Goal: Use online tool/utility: Utilize a website feature to perform a specific function

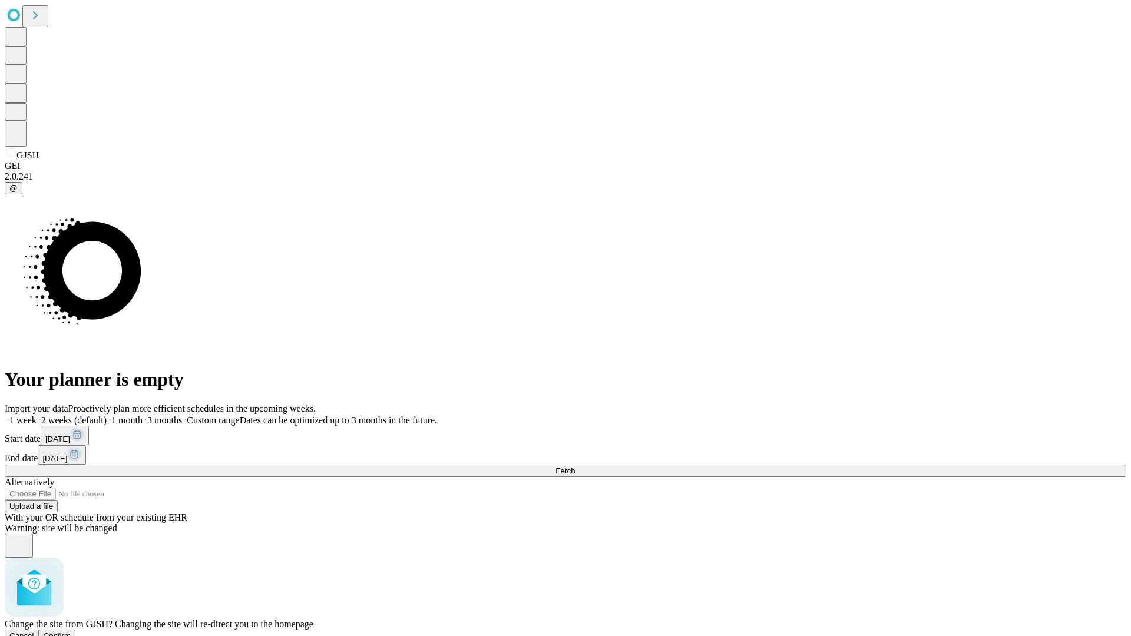
click at [71, 632] on span "Confirm" at bounding box center [58, 636] width 28 height 9
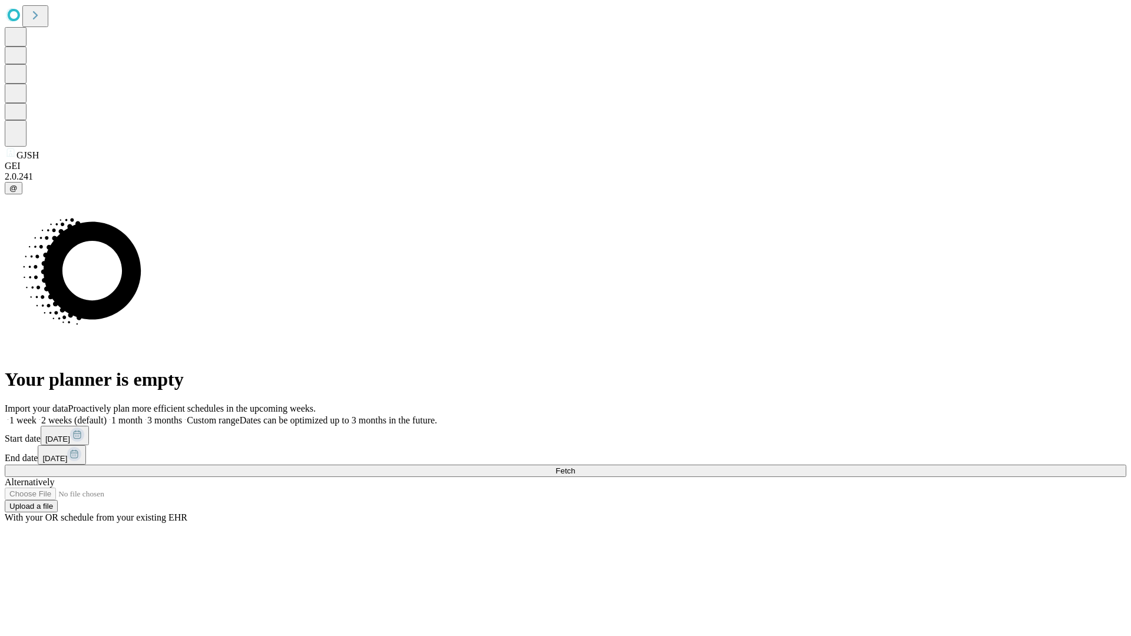
click at [107, 415] on label "2 weeks (default)" at bounding box center [72, 420] width 70 height 10
click at [575, 467] on span "Fetch" at bounding box center [565, 471] width 19 height 9
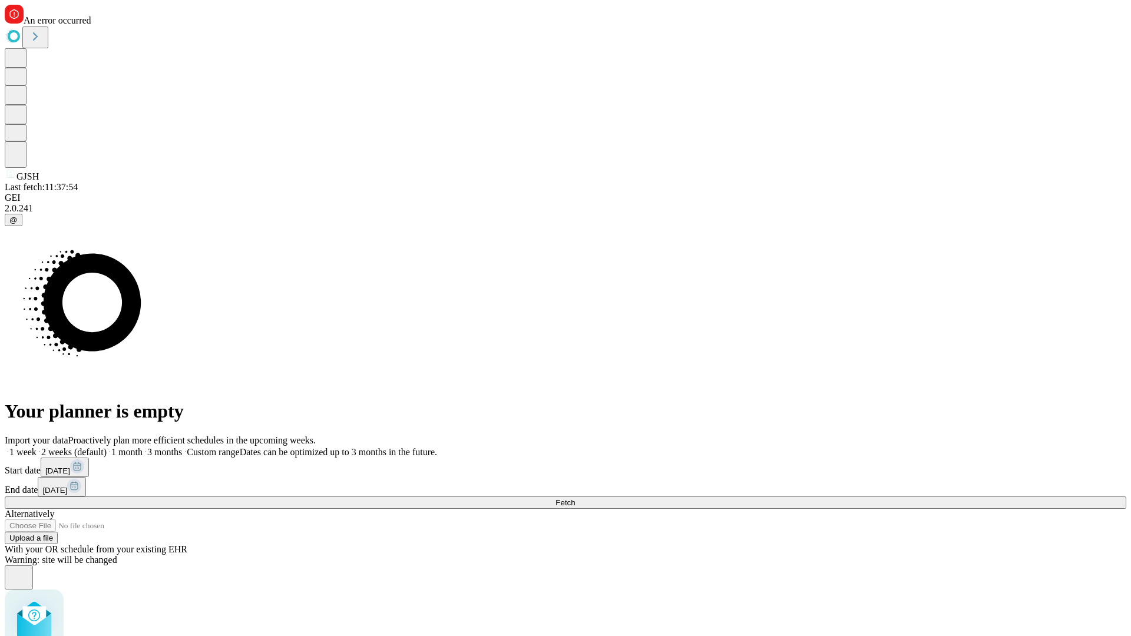
click at [107, 447] on label "2 weeks (default)" at bounding box center [72, 452] width 70 height 10
click at [575, 499] on span "Fetch" at bounding box center [565, 503] width 19 height 9
click at [107, 447] on label "2 weeks (default)" at bounding box center [72, 452] width 70 height 10
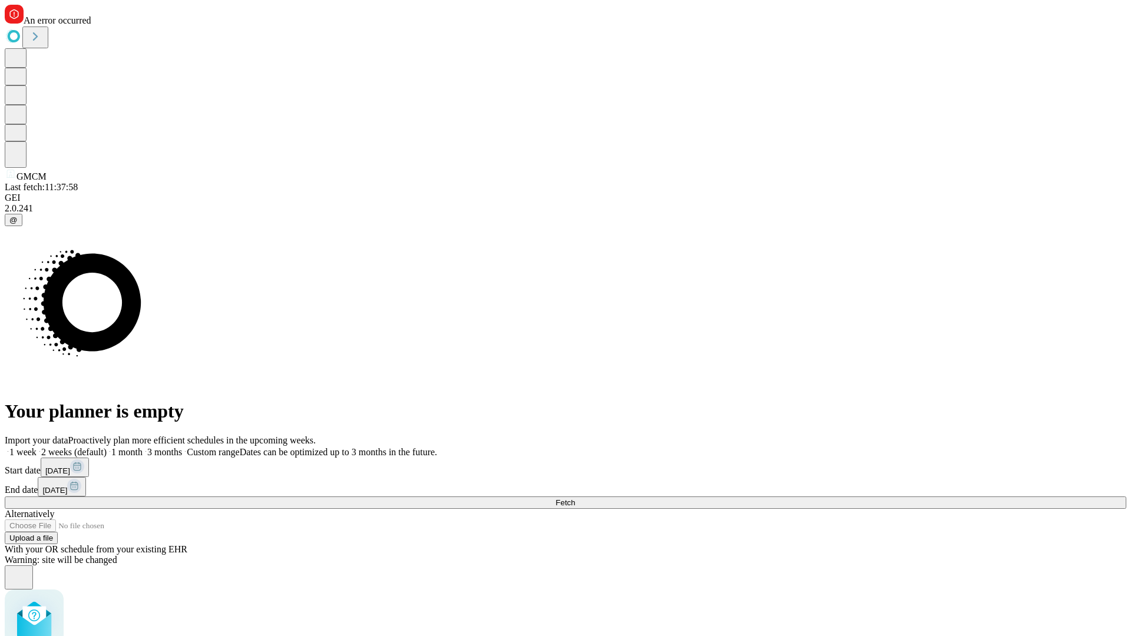
click at [575, 499] on span "Fetch" at bounding box center [565, 503] width 19 height 9
click at [107, 447] on label "2 weeks (default)" at bounding box center [72, 452] width 70 height 10
click at [575, 499] on span "Fetch" at bounding box center [565, 503] width 19 height 9
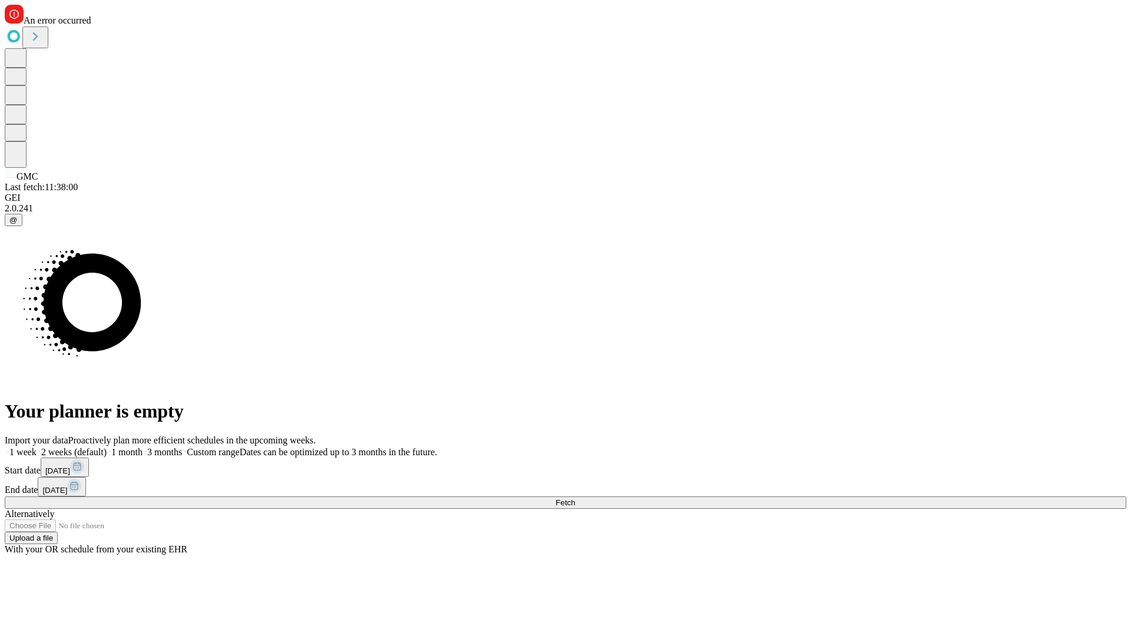
click at [107, 447] on label "2 weeks (default)" at bounding box center [72, 452] width 70 height 10
click at [575, 499] on span "Fetch" at bounding box center [565, 503] width 19 height 9
click at [107, 447] on label "2 weeks (default)" at bounding box center [72, 452] width 70 height 10
click at [575, 499] on span "Fetch" at bounding box center [565, 503] width 19 height 9
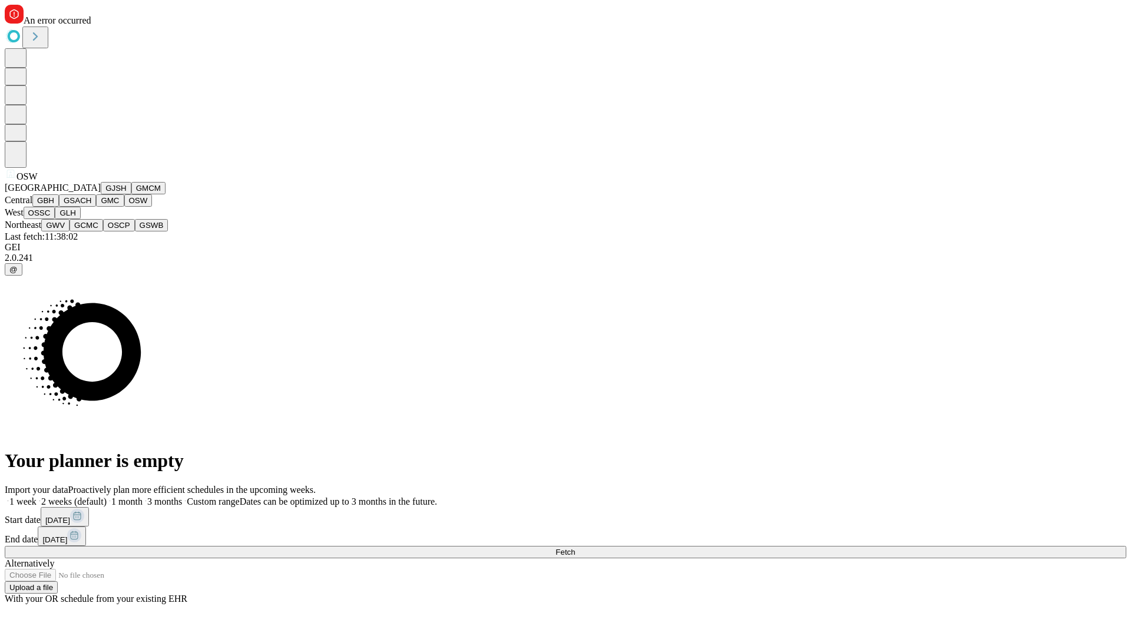
click at [55, 219] on button "OSSC" at bounding box center [40, 213] width 32 height 12
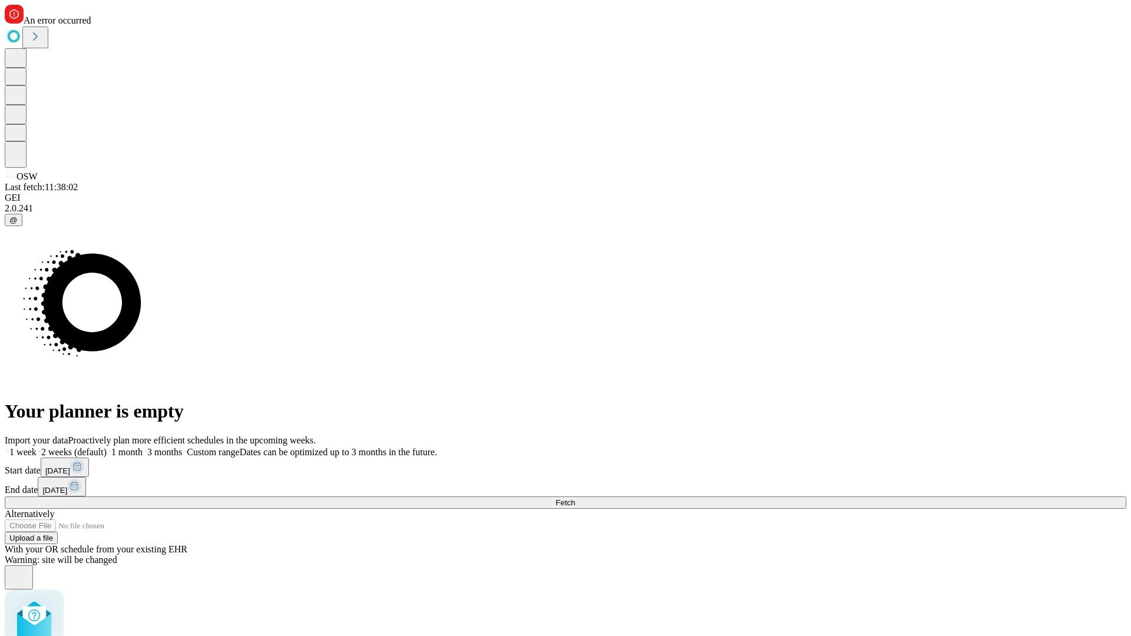
click at [107, 447] on label "2 weeks (default)" at bounding box center [72, 452] width 70 height 10
click at [575, 499] on span "Fetch" at bounding box center [565, 503] width 19 height 9
click at [107, 447] on label "2 weeks (default)" at bounding box center [72, 452] width 70 height 10
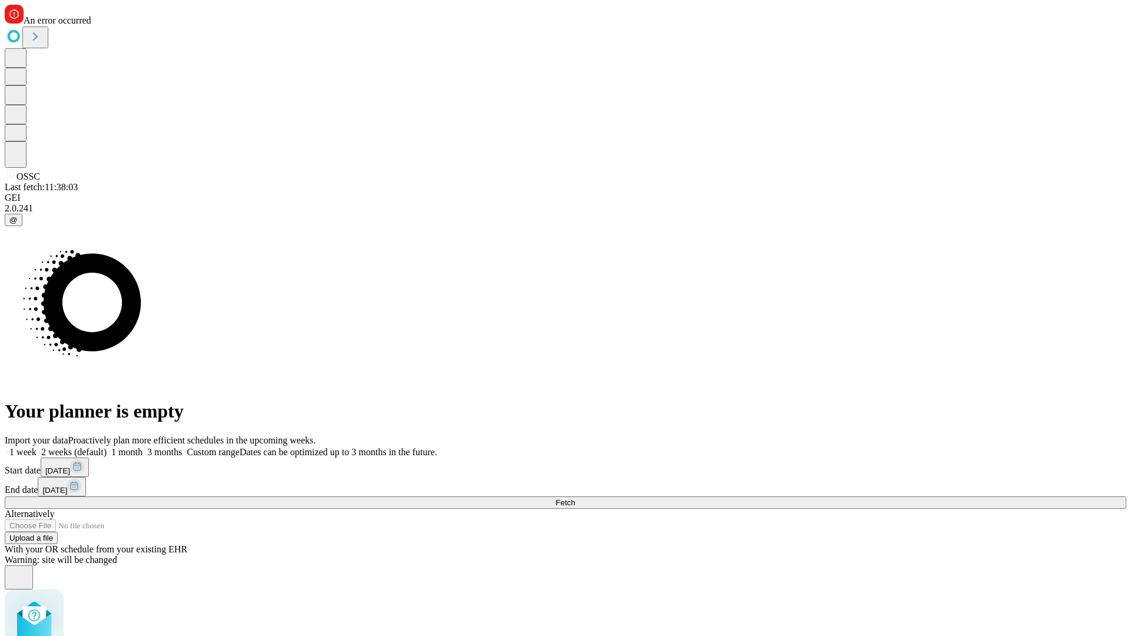
click at [575, 499] on span "Fetch" at bounding box center [565, 503] width 19 height 9
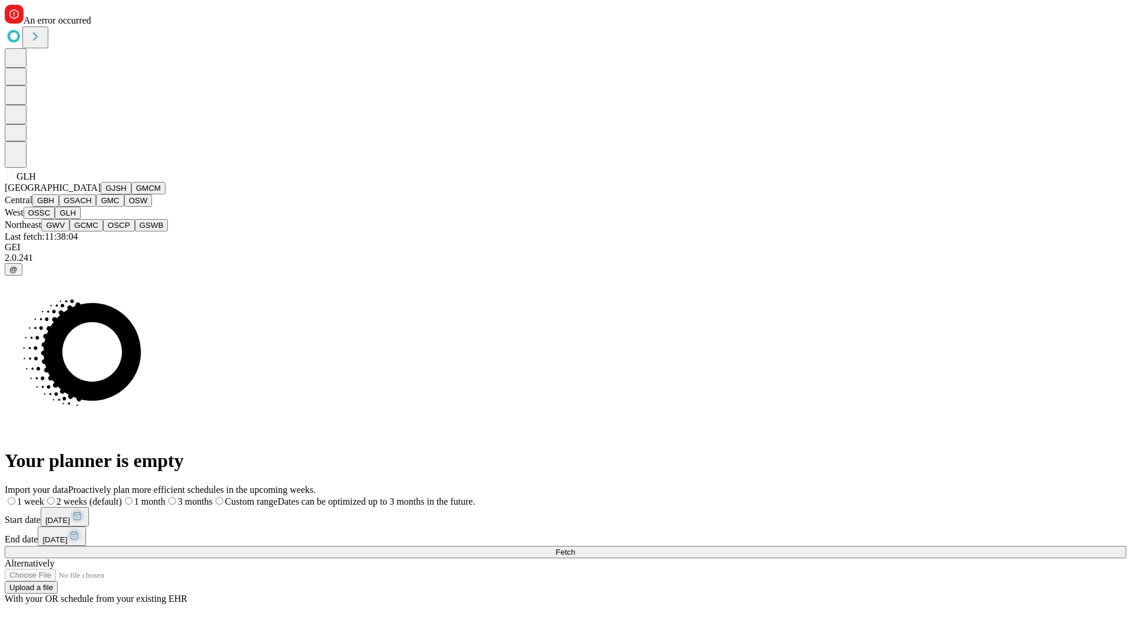
click at [70, 232] on button "GWV" at bounding box center [55, 225] width 28 height 12
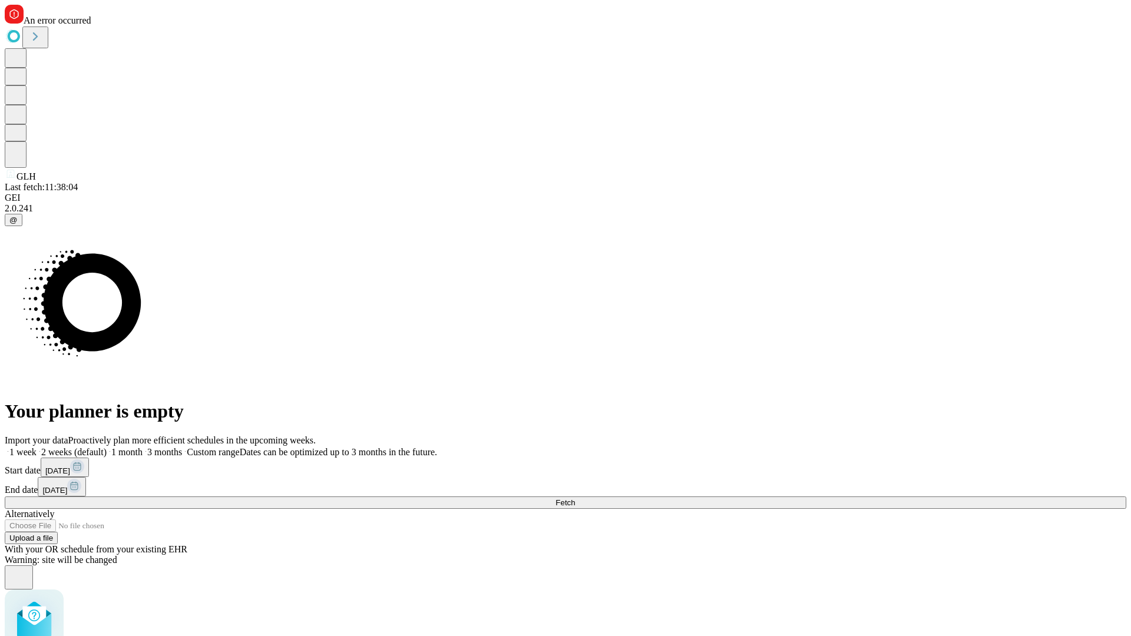
click at [107, 447] on label "2 weeks (default)" at bounding box center [72, 452] width 70 height 10
click at [575, 499] on span "Fetch" at bounding box center [565, 503] width 19 height 9
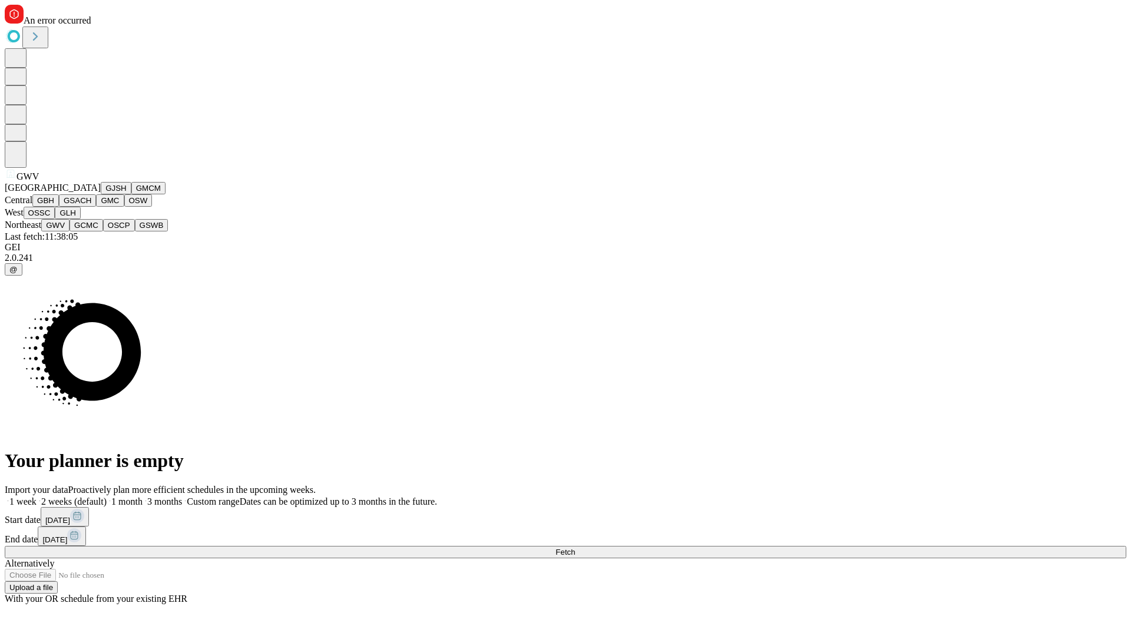
click at [91, 232] on button "GCMC" at bounding box center [87, 225] width 34 height 12
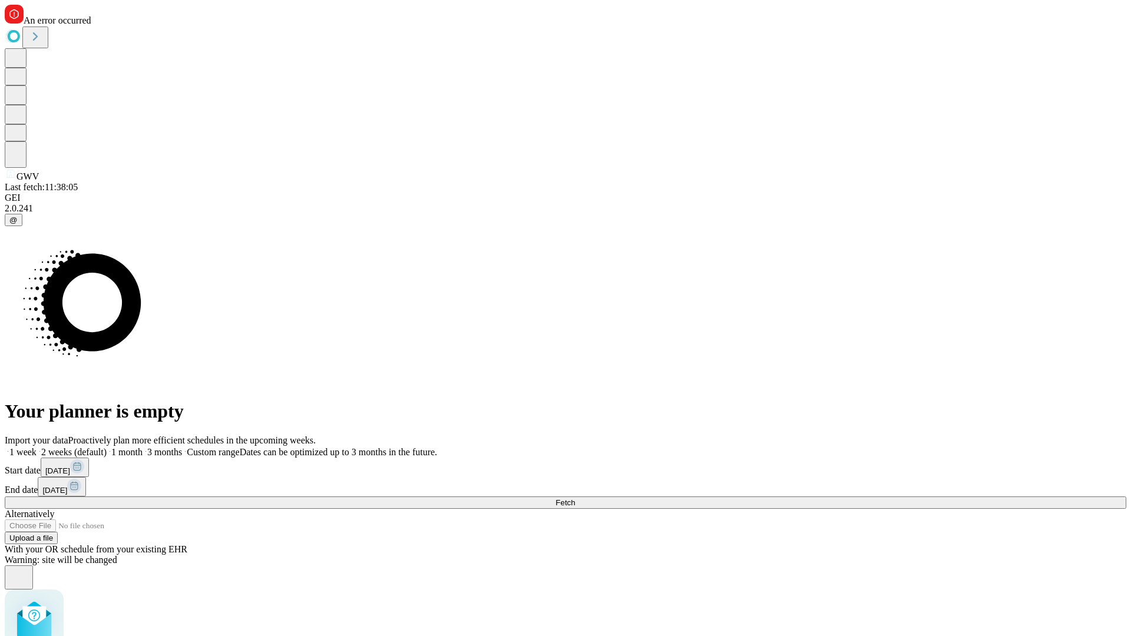
click at [107, 447] on label "2 weeks (default)" at bounding box center [72, 452] width 70 height 10
click at [575, 499] on span "Fetch" at bounding box center [565, 503] width 19 height 9
click at [107, 447] on label "2 weeks (default)" at bounding box center [72, 452] width 70 height 10
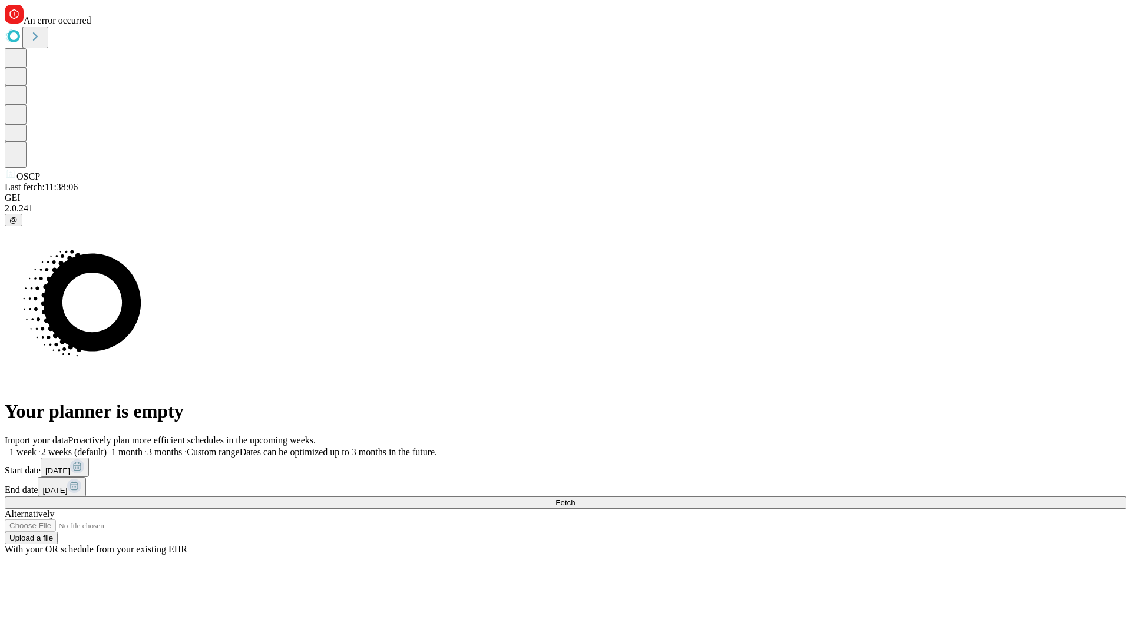
click at [575, 499] on span "Fetch" at bounding box center [565, 503] width 19 height 9
